Goal: Transaction & Acquisition: Purchase product/service

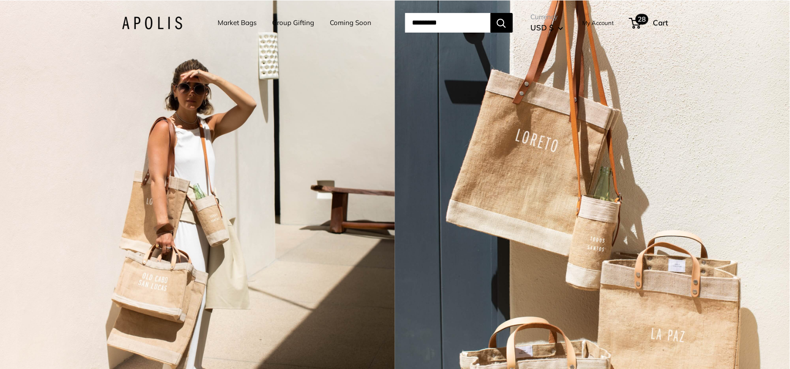
click at [645, 24] on span "28" at bounding box center [641, 19] width 13 height 11
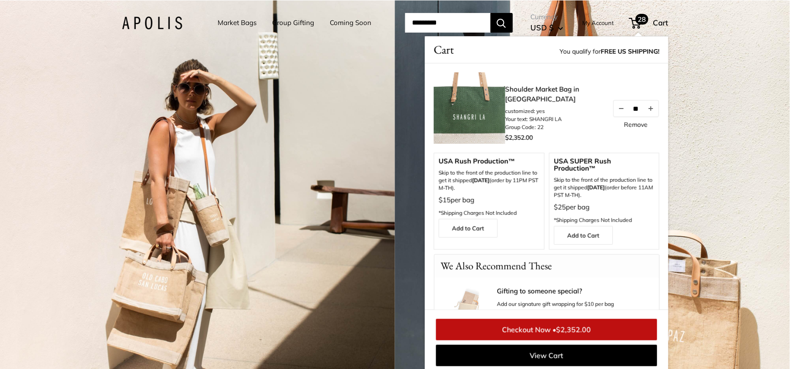
click at [587, 329] on span "$2,352.00" at bounding box center [573, 329] width 35 height 9
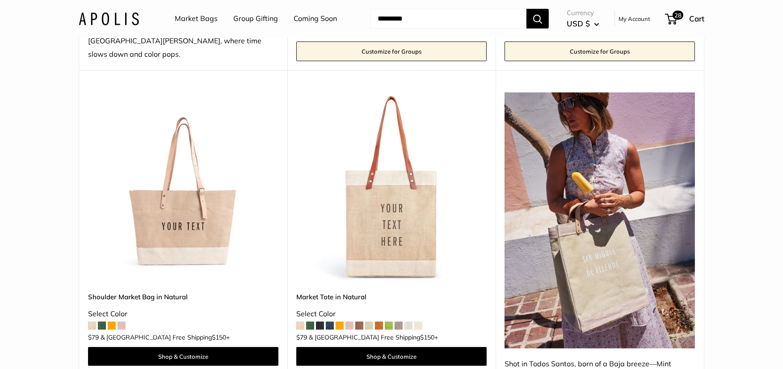
scroll to position [447, 0]
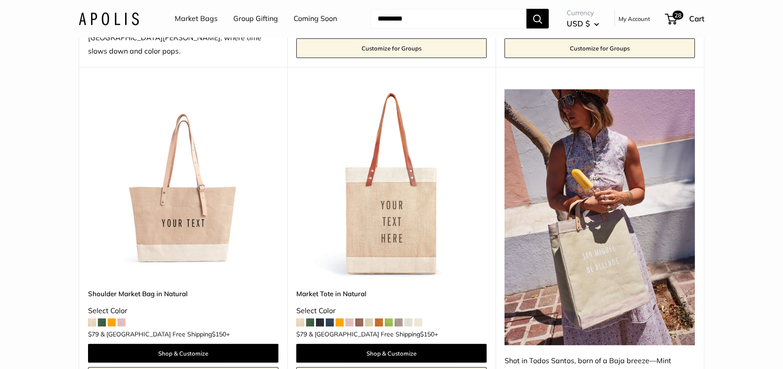
click at [146, 289] on link "Shoulder Market Bag in Natural" at bounding box center [183, 294] width 190 height 10
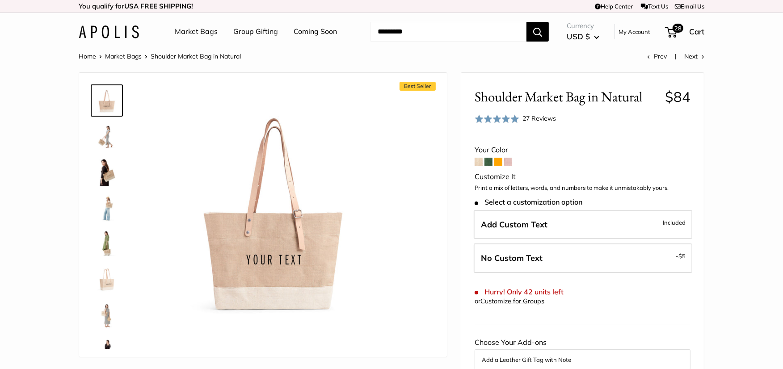
click at [487, 162] on span at bounding box center [488, 162] width 8 height 8
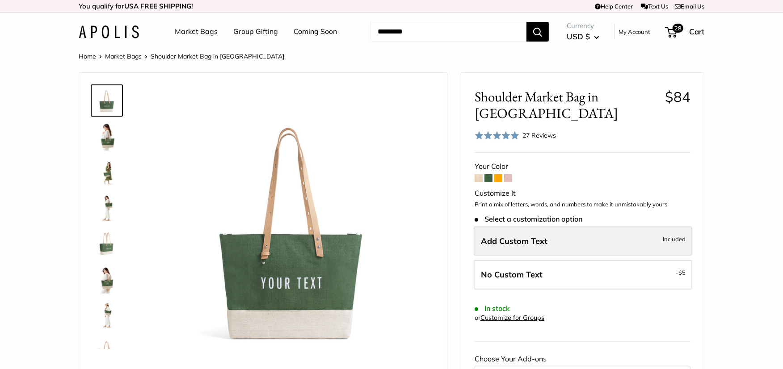
click at [510, 240] on span "Add Custom Text" at bounding box center [514, 241] width 67 height 10
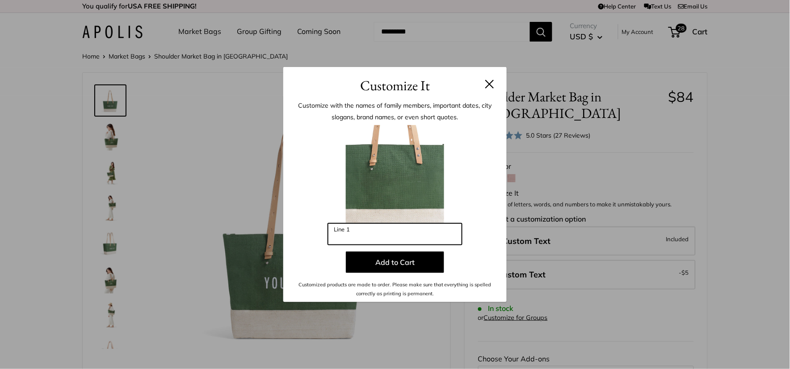
click at [382, 228] on input "Line 1" at bounding box center [395, 233] width 134 height 21
type input "**********"
click at [365, 236] on input "**********" at bounding box center [395, 233] width 134 height 21
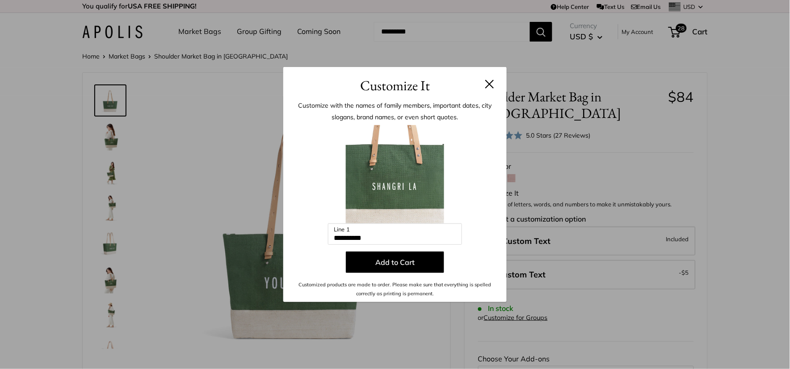
click at [488, 82] on button at bounding box center [489, 84] width 9 height 9
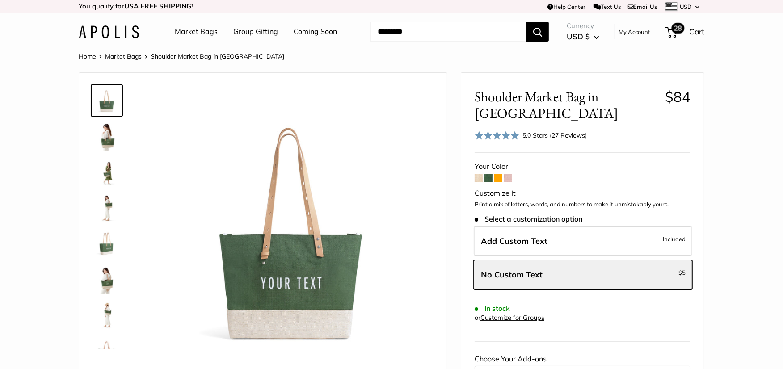
click at [670, 34] on span "28" at bounding box center [671, 32] width 12 height 11
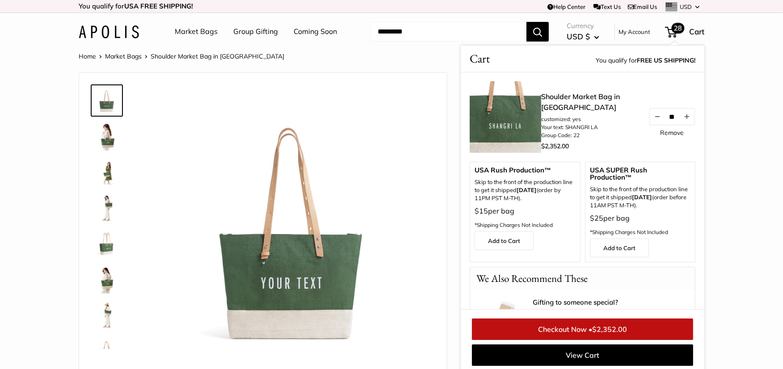
click at [650, 323] on link "Checkout Now • $2,352.00" at bounding box center [582, 329] width 221 height 21
